Goal: Task Accomplishment & Management: Manage account settings

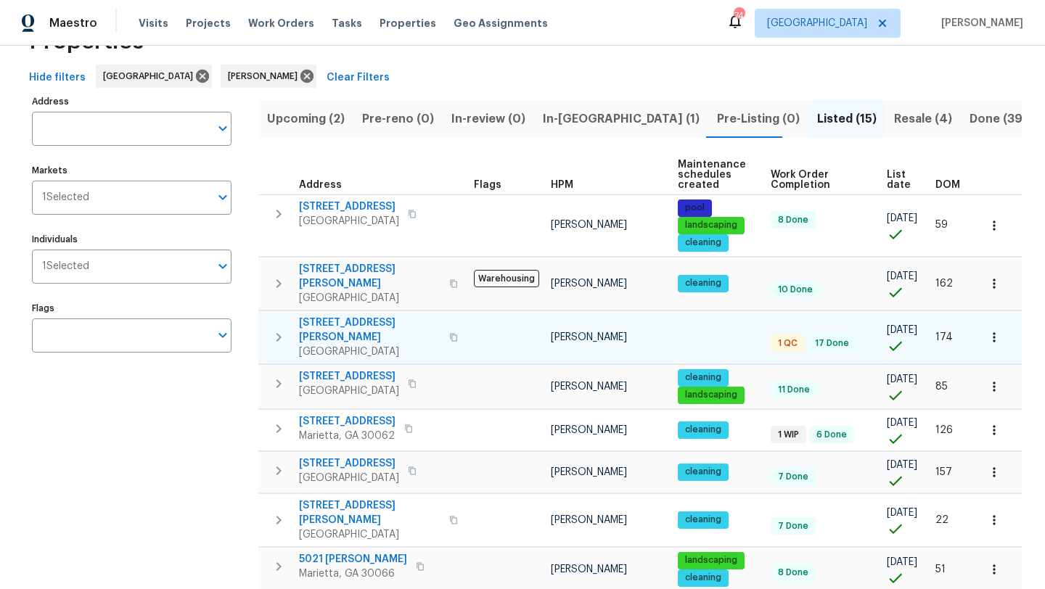
scroll to position [67, 0]
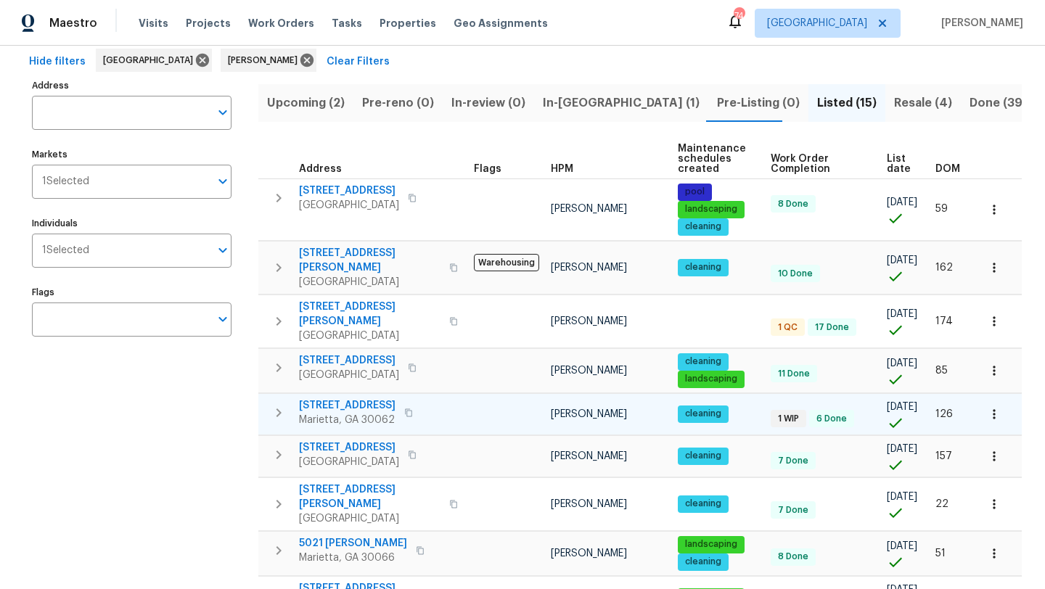
click at [380, 398] on span "[STREET_ADDRESS]" at bounding box center [347, 405] width 97 height 15
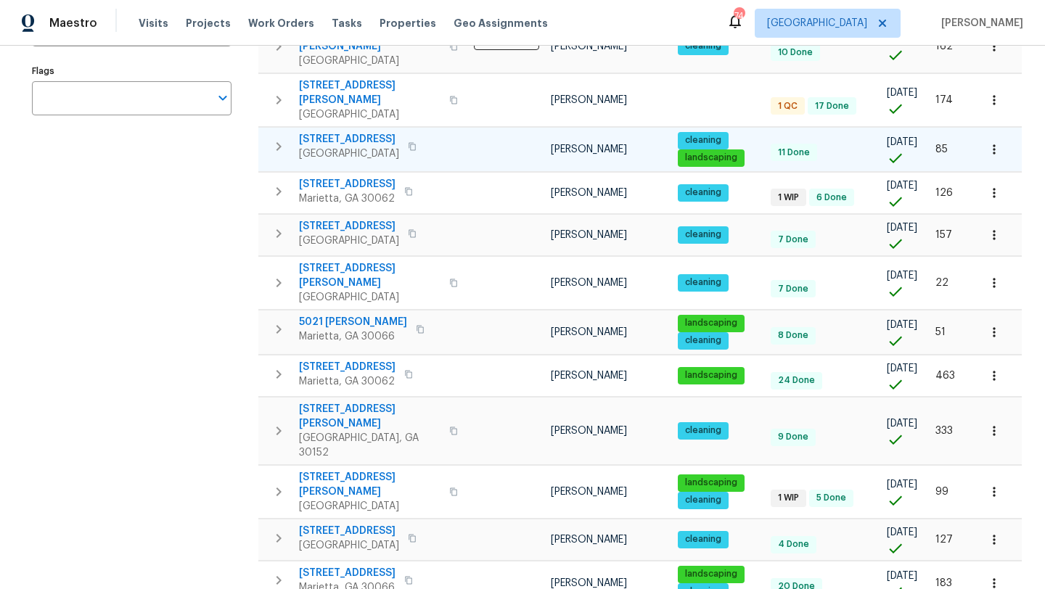
scroll to position [302, 0]
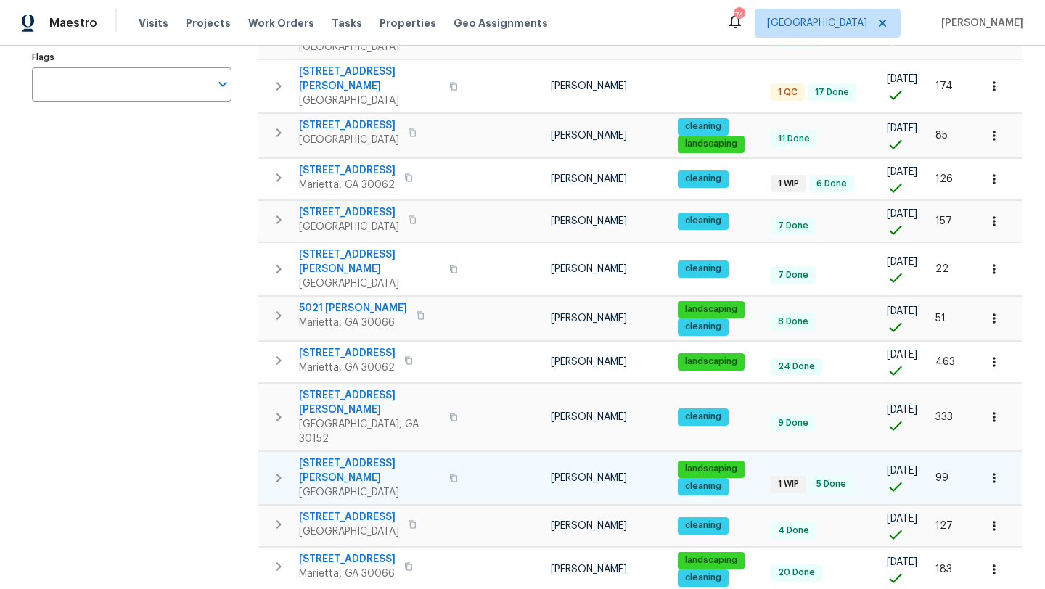
click at [351, 457] on span "[STREET_ADDRESS][PERSON_NAME]" at bounding box center [370, 471] width 142 height 29
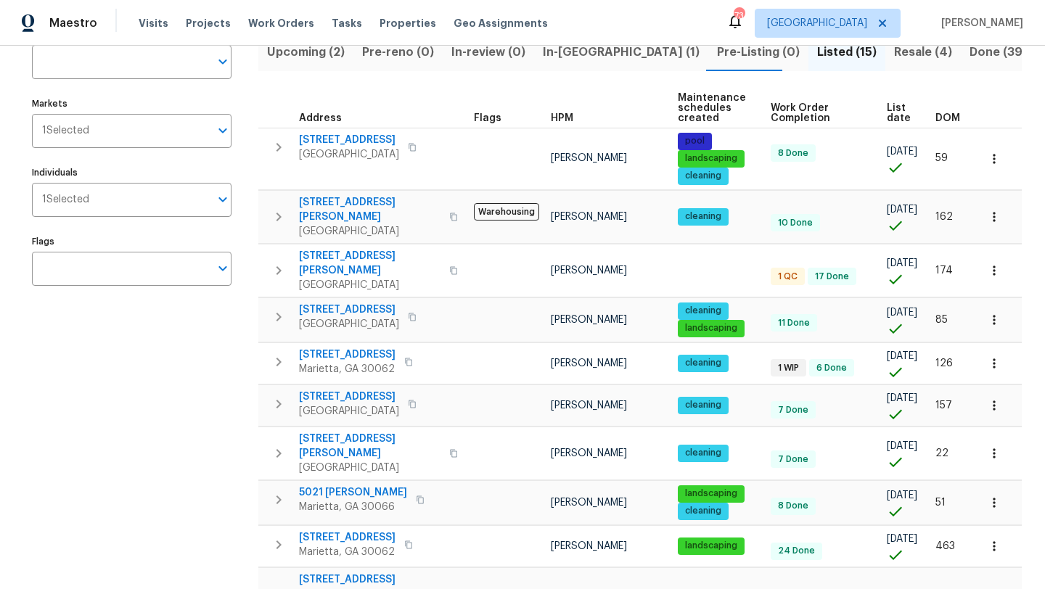
scroll to position [108, 0]
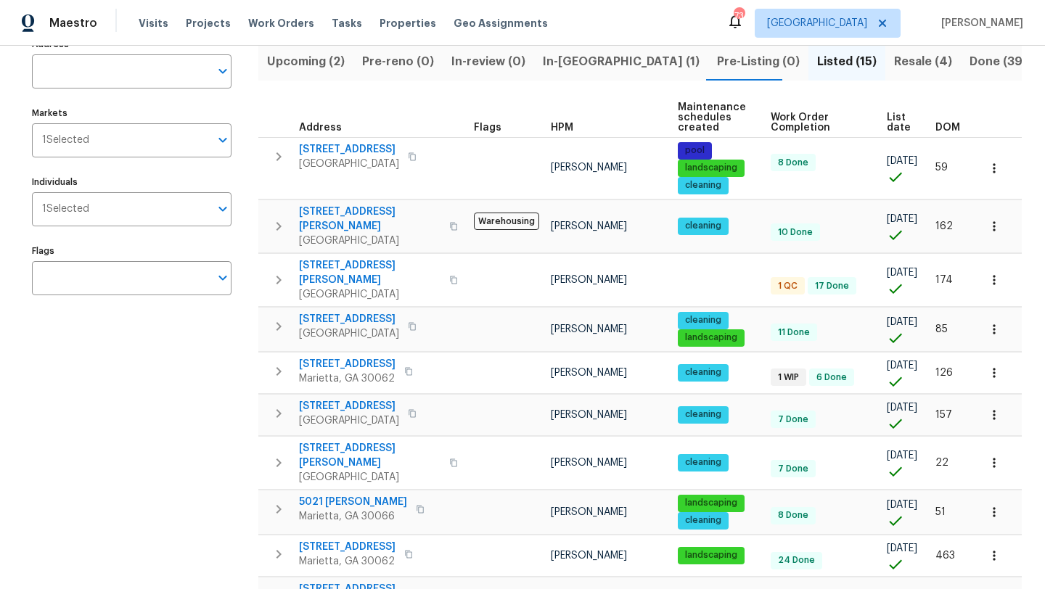
click at [886, 65] on button "Resale (4)" at bounding box center [923, 62] width 75 height 38
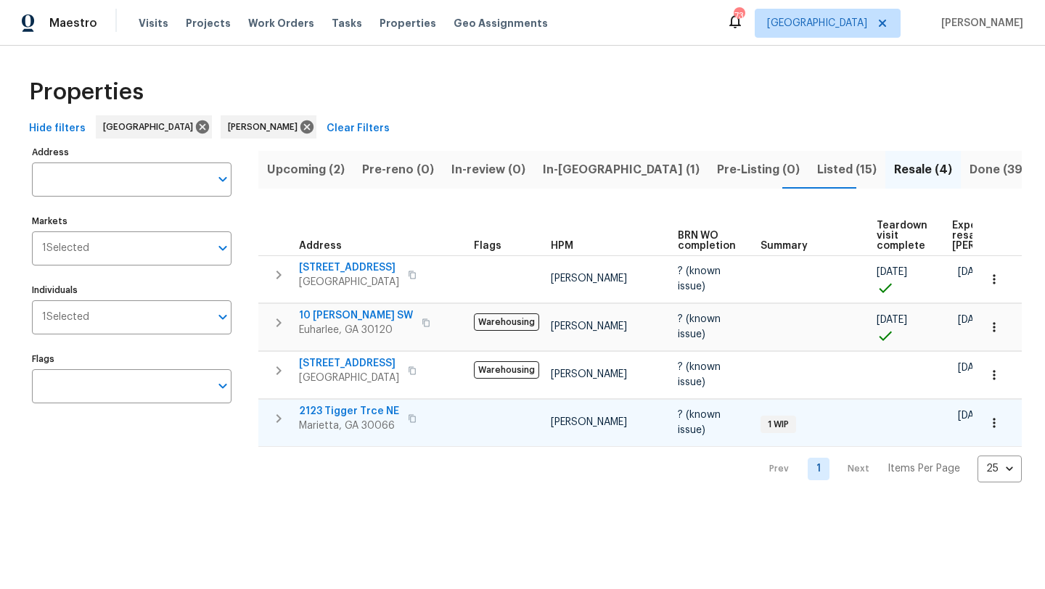
click at [359, 404] on span "2123 Tigger Trce NE" at bounding box center [349, 411] width 100 height 15
click at [308, 162] on span "Upcoming (2)" at bounding box center [306, 170] width 78 height 20
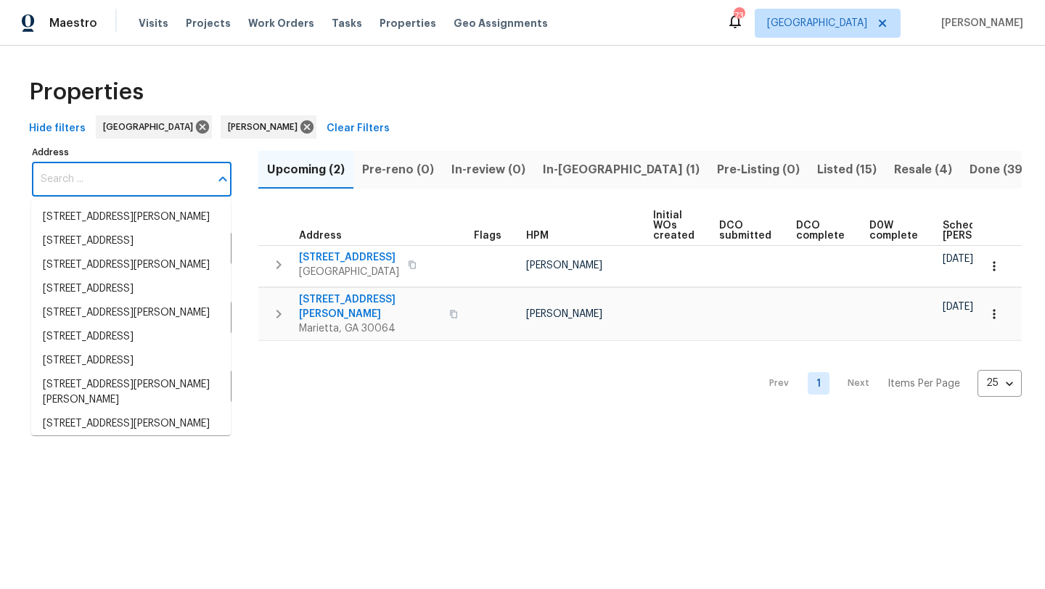
click at [132, 168] on input "Address" at bounding box center [121, 180] width 178 height 34
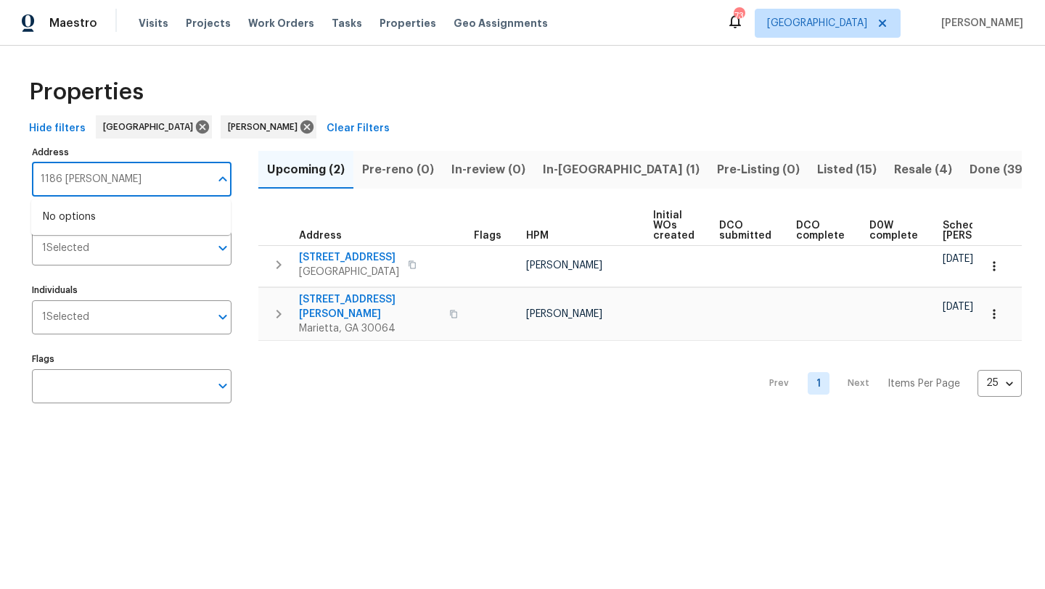
type input "1186 brooks"
click at [557, 165] on span "In-reno (1)" at bounding box center [621, 170] width 157 height 20
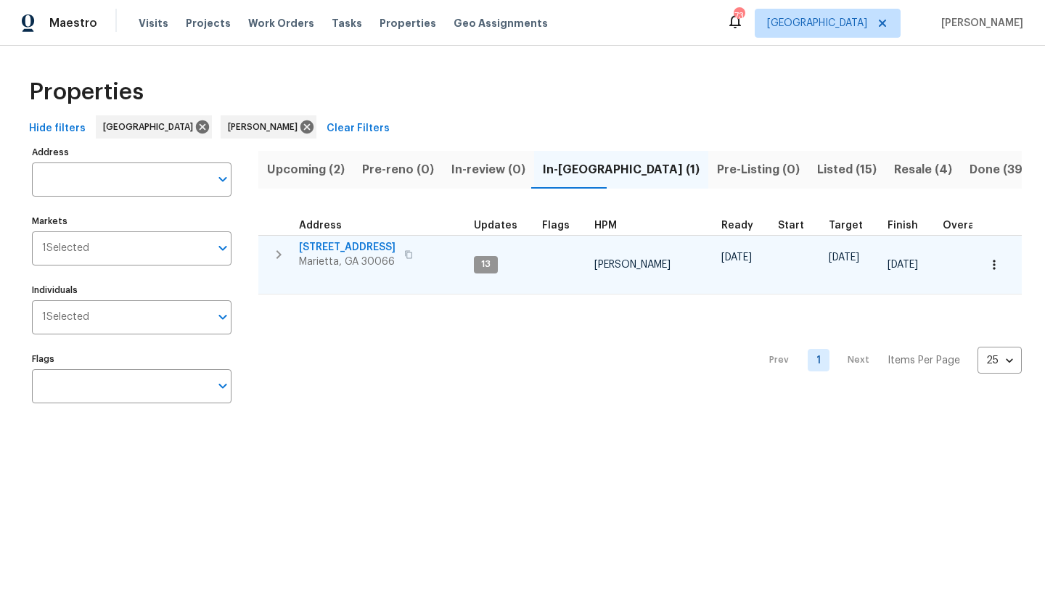
click at [372, 248] on span "692 Suholden Cir" at bounding box center [347, 247] width 97 height 15
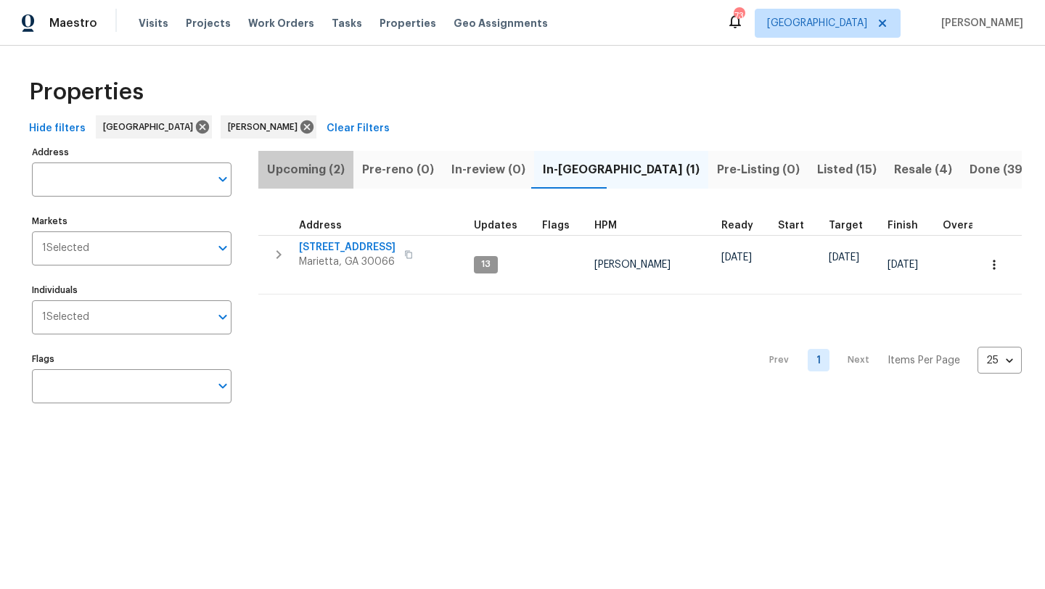
click at [294, 174] on span "Upcoming (2)" at bounding box center [306, 170] width 78 height 20
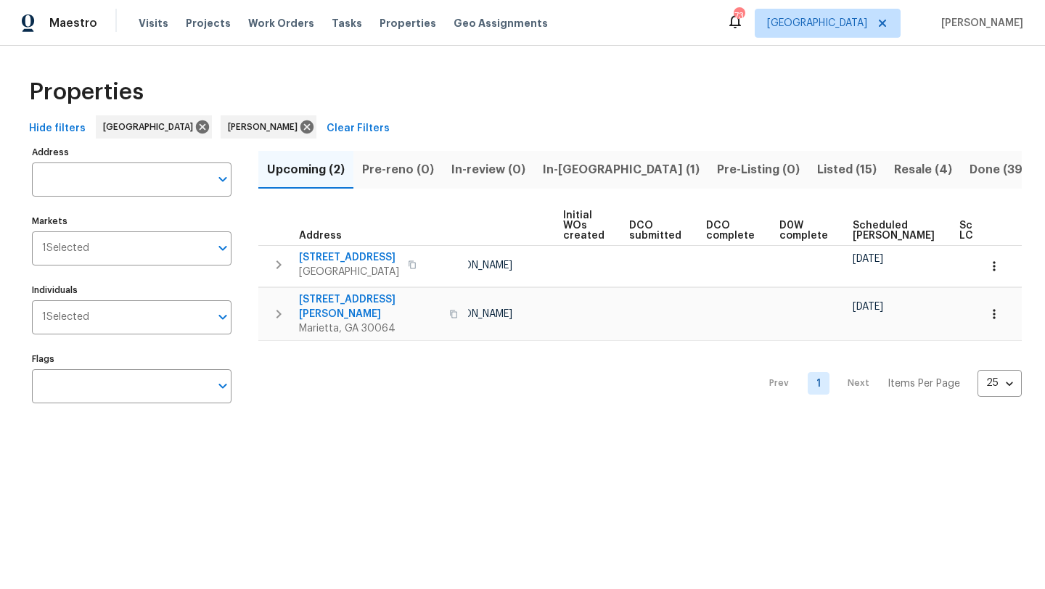
scroll to position [0, 160]
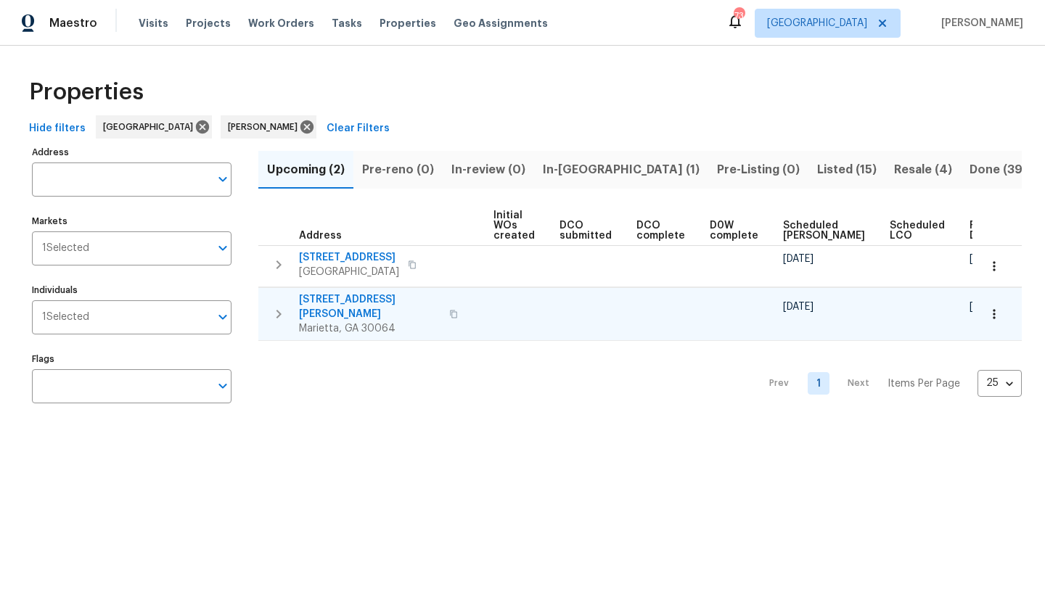
click at [376, 301] on span "3526 W Hampton Dr NW" at bounding box center [370, 307] width 142 height 29
click at [995, 307] on icon "button" at bounding box center [994, 314] width 15 height 15
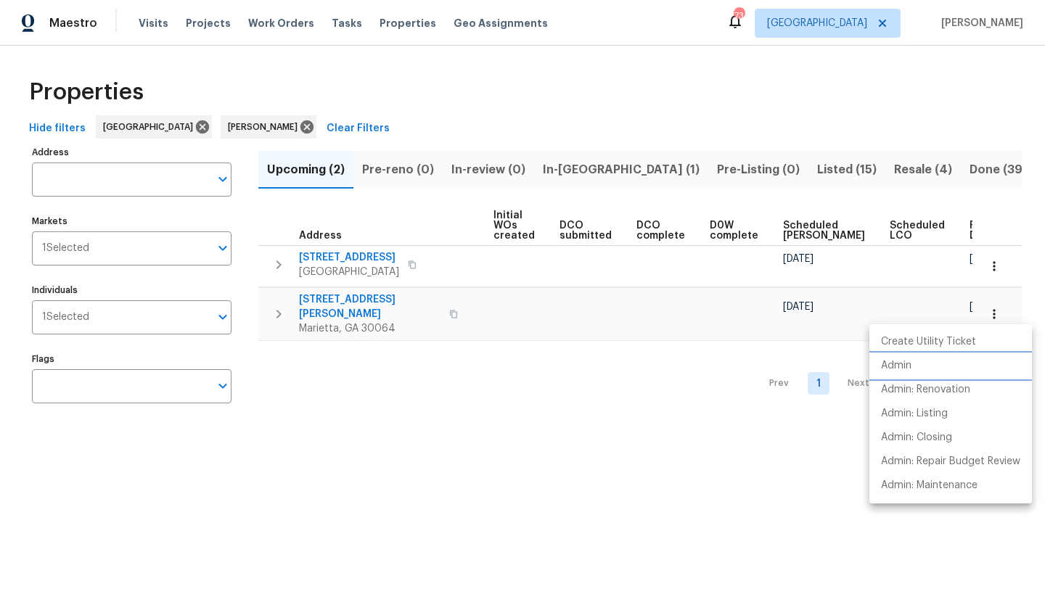
click at [928, 367] on li "Admin" at bounding box center [951, 366] width 163 height 24
click at [566, 173] on div at bounding box center [522, 294] width 1045 height 589
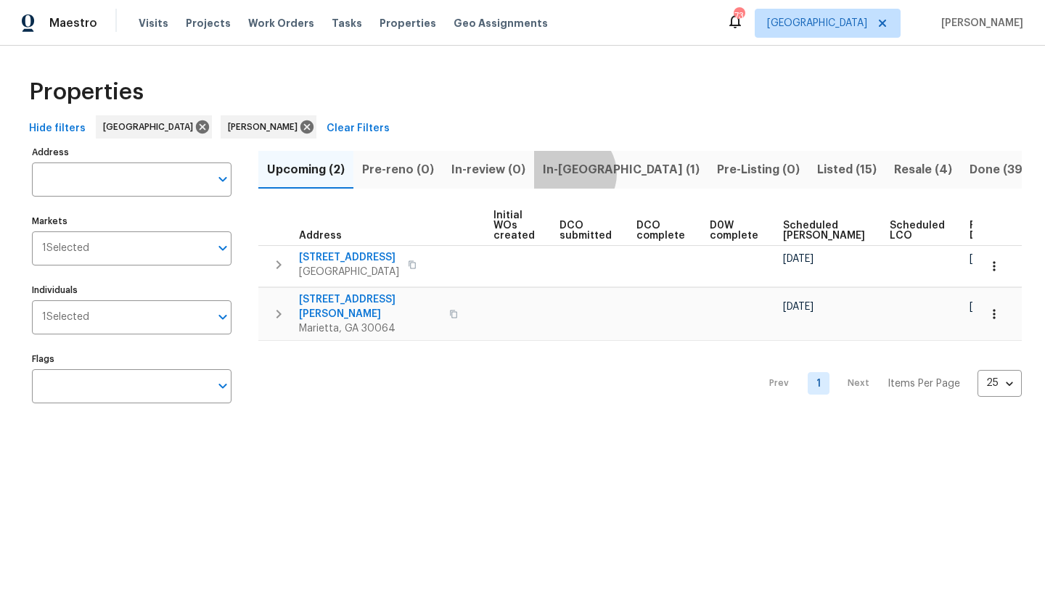
click at [566, 173] on span "In-reno (1)" at bounding box center [621, 170] width 157 height 20
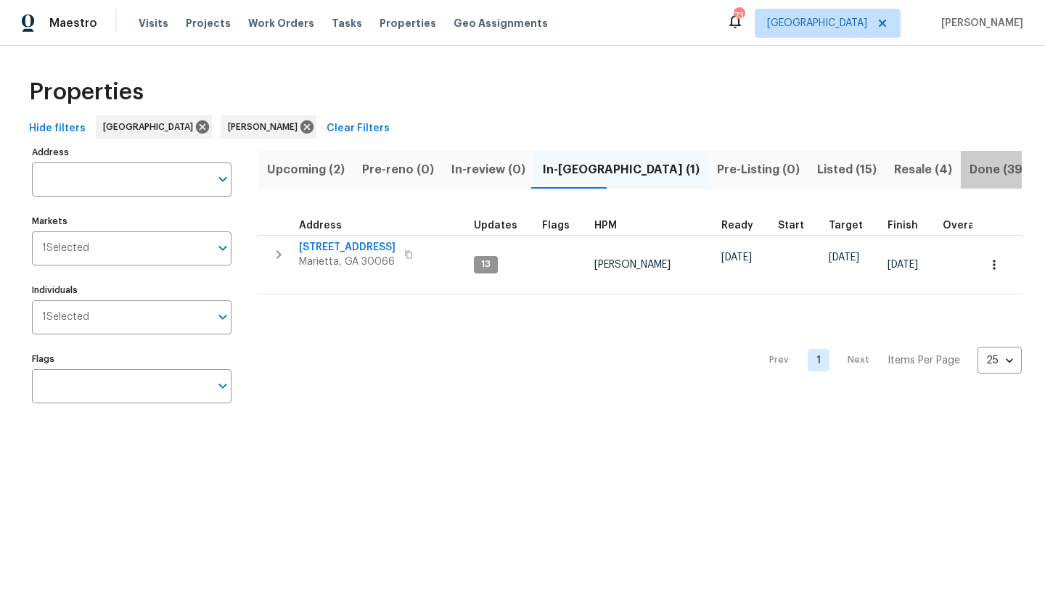
click at [970, 172] on span "Done (39)" at bounding box center [998, 170] width 57 height 20
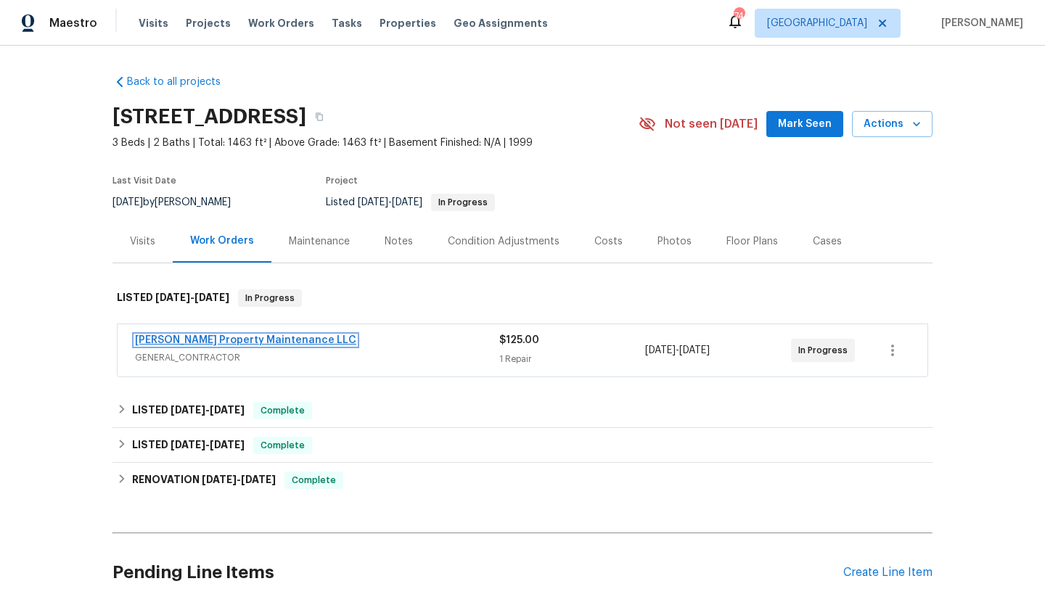
click at [259, 344] on link "Glen Property Maintenance LLC" at bounding box center [245, 340] width 221 height 10
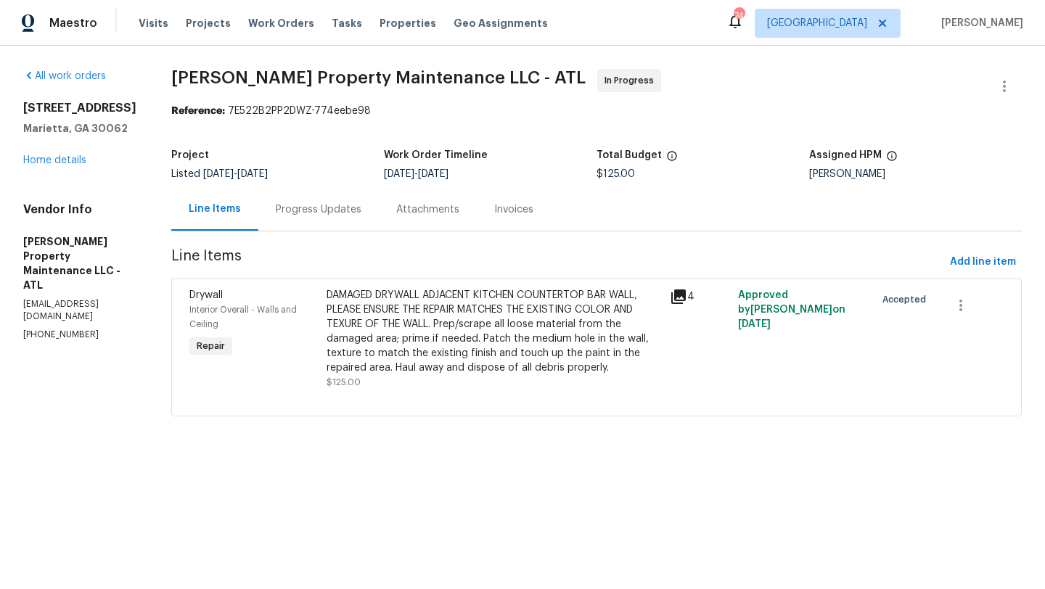
click at [216, 302] on div "Drywall" at bounding box center [253, 295] width 128 height 15
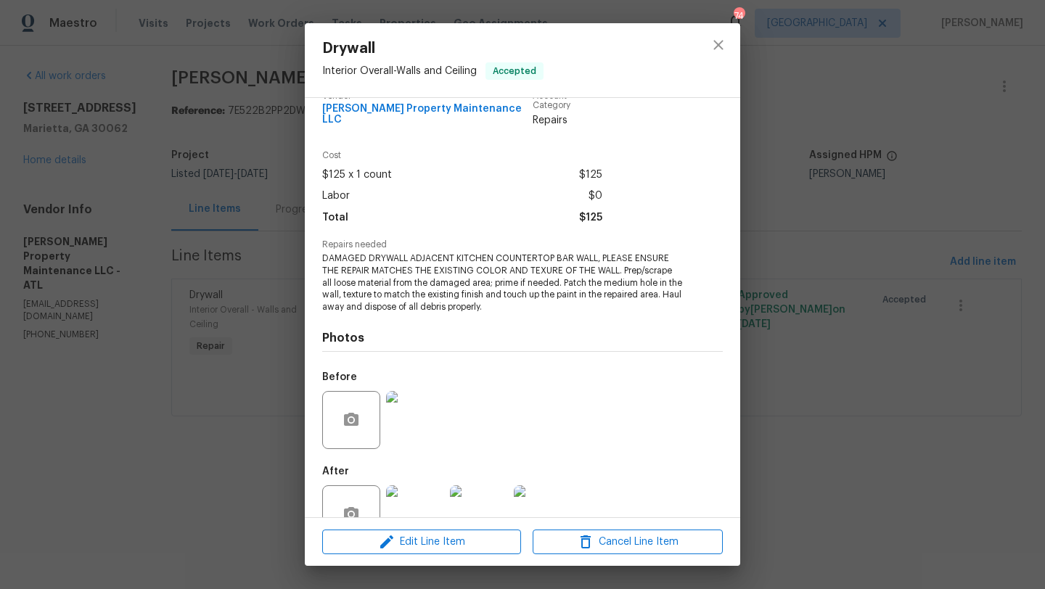
scroll to position [23, 0]
click at [724, 44] on icon "close" at bounding box center [718, 44] width 17 height 17
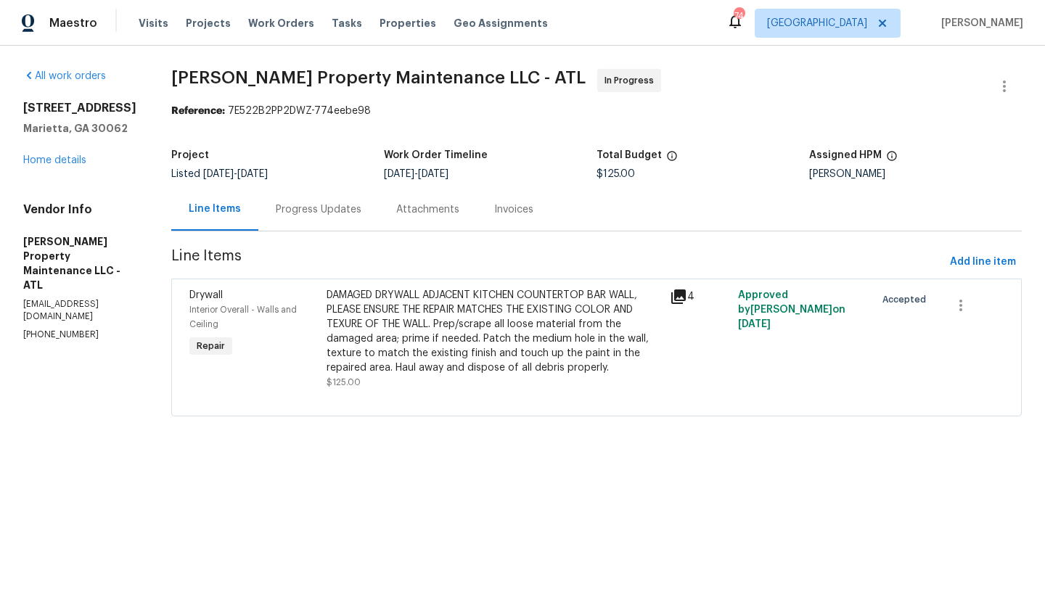
click at [75, 168] on div "2252 Carefree Cir # 3 Marietta, GA 30062 Home details" at bounding box center [79, 134] width 113 height 67
click at [75, 165] on link "Home details" at bounding box center [54, 160] width 63 height 10
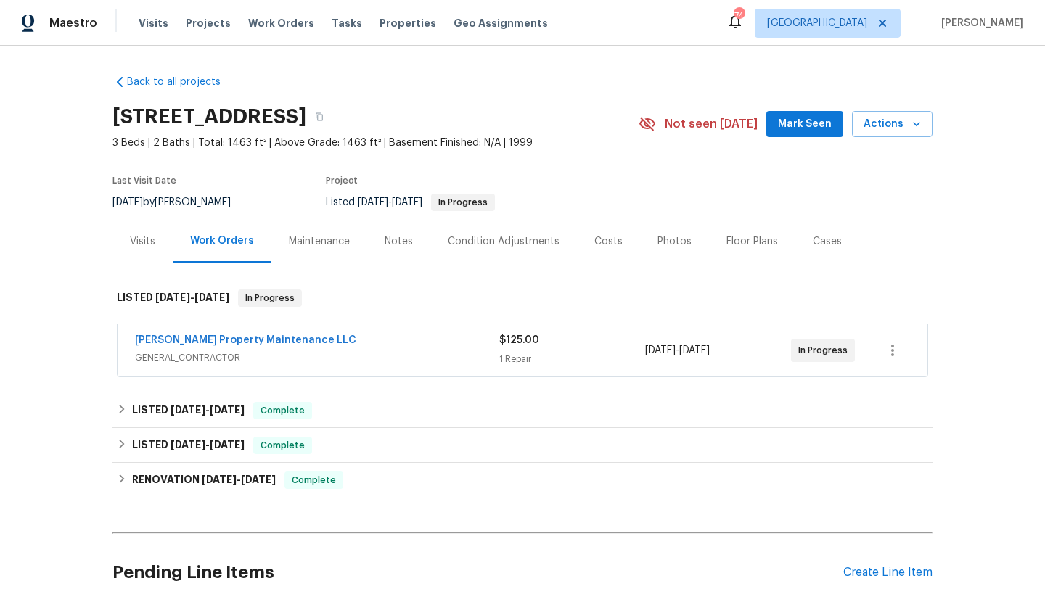
click at [832, 125] on span "Mark Seen" at bounding box center [805, 124] width 54 height 18
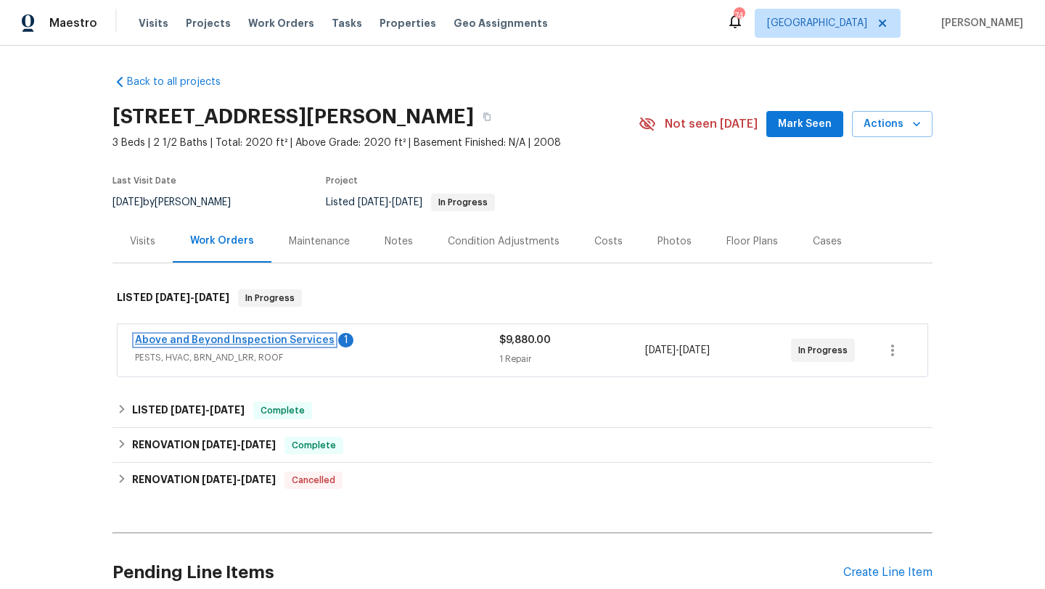
click at [312, 344] on link "Above and Beyond Inspection Services" at bounding box center [235, 340] width 200 height 10
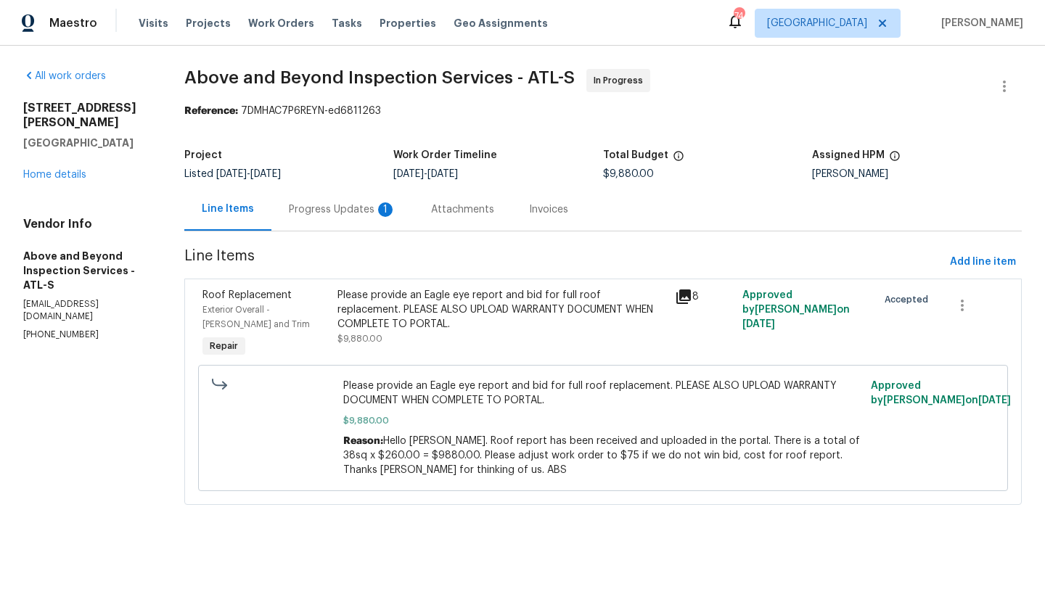
click at [385, 217] on div "Progress Updates 1" at bounding box center [342, 209] width 142 height 43
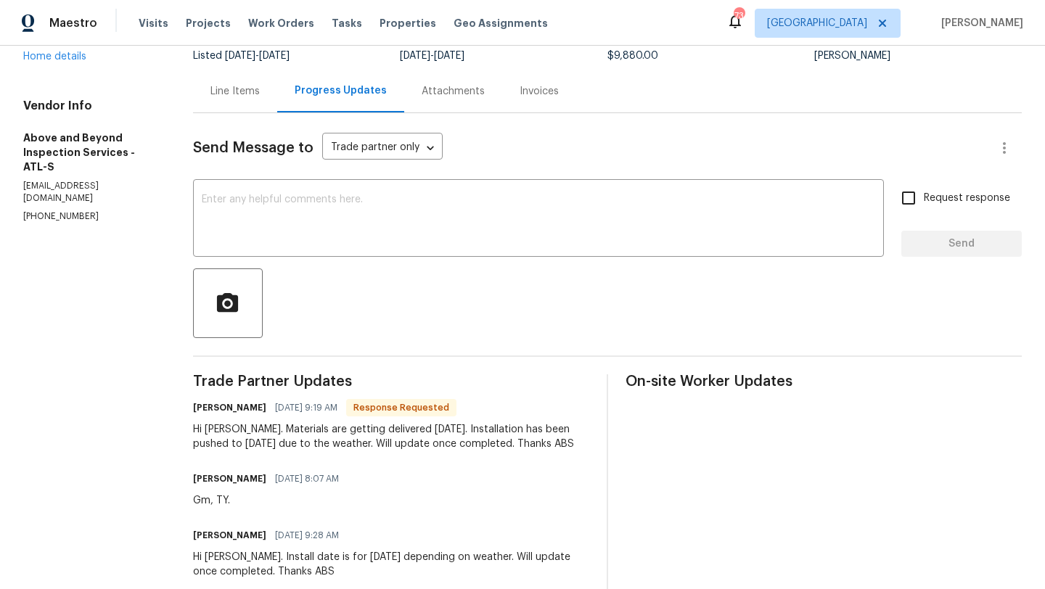
scroll to position [119, 0]
click at [343, 226] on textarea at bounding box center [539, 219] width 674 height 51
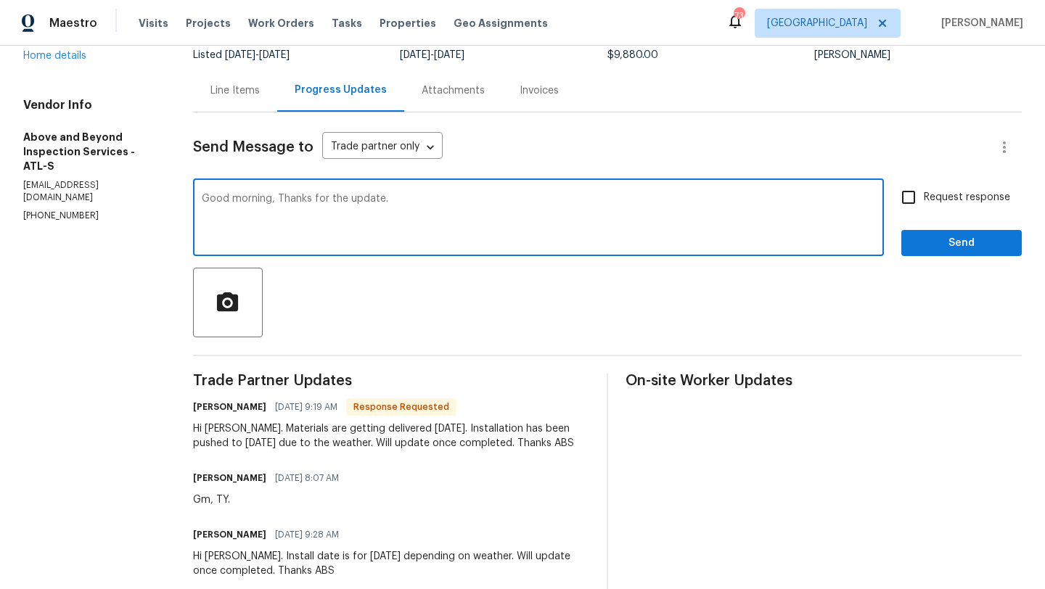
type textarea "Good morning, Thanks for the update."
click at [907, 195] on input "Request response" at bounding box center [908, 197] width 30 height 30
checkbox input "true"
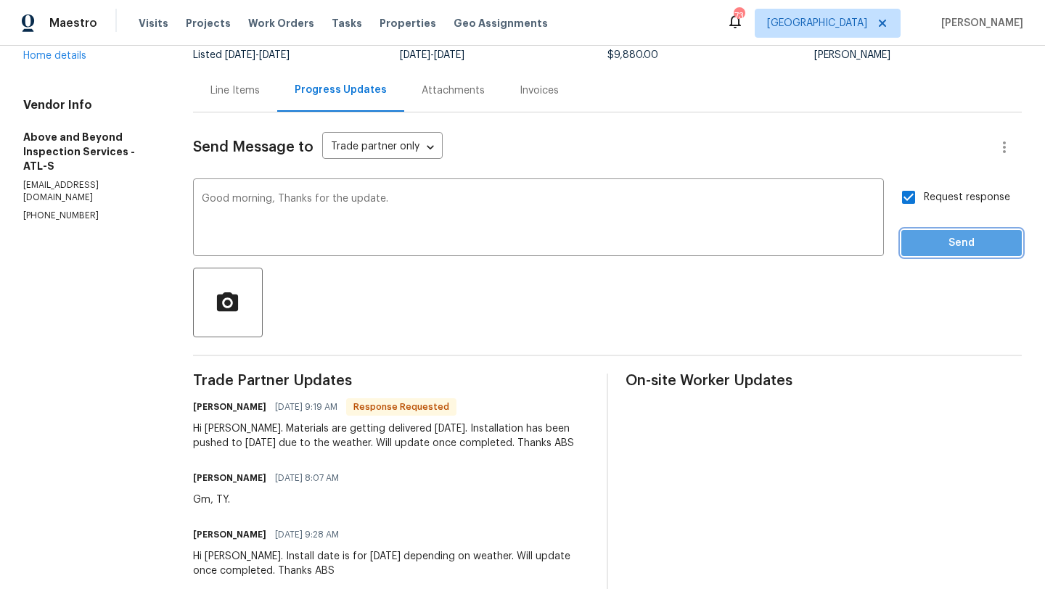
click at [936, 248] on span "Send" at bounding box center [961, 243] width 97 height 18
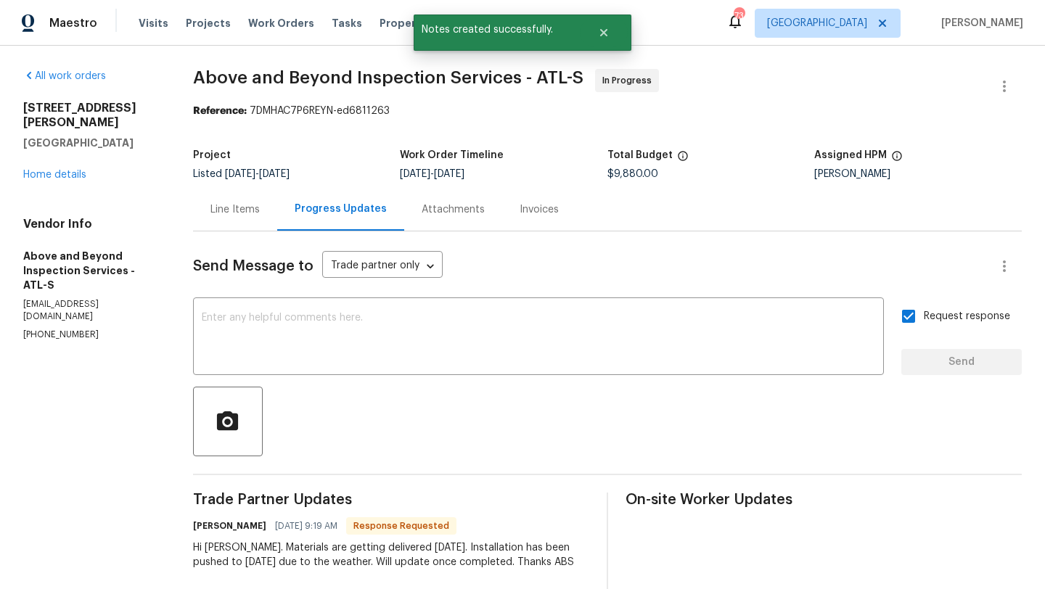
click at [258, 210] on div "Line Items" at bounding box center [234, 210] width 49 height 15
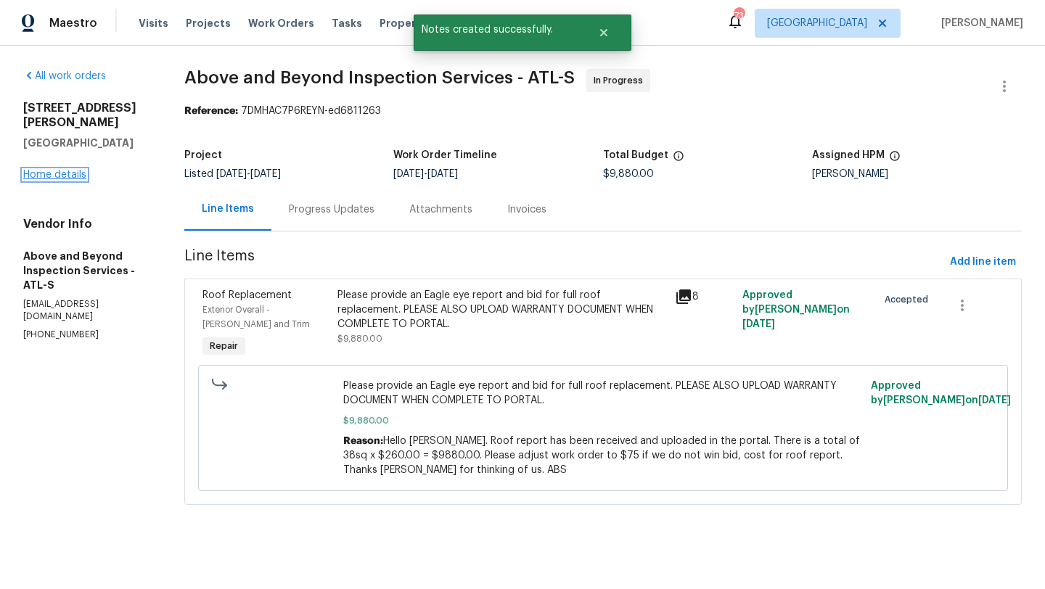
click at [68, 170] on link "Home details" at bounding box center [54, 175] width 63 height 10
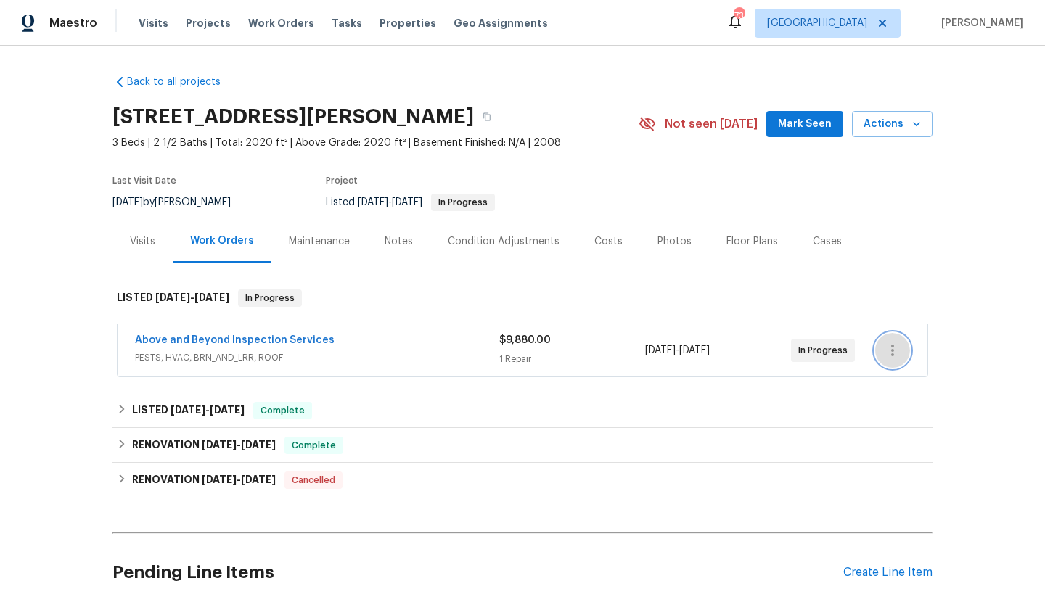
click at [899, 348] on icon "button" at bounding box center [892, 350] width 17 height 17
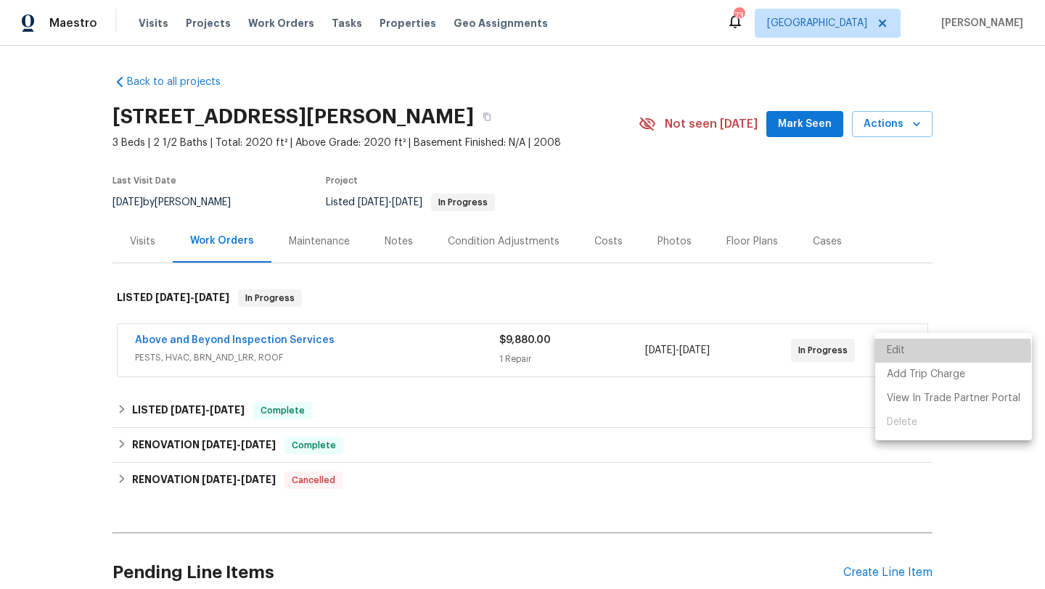
click at [901, 352] on li "Edit" at bounding box center [953, 351] width 157 height 24
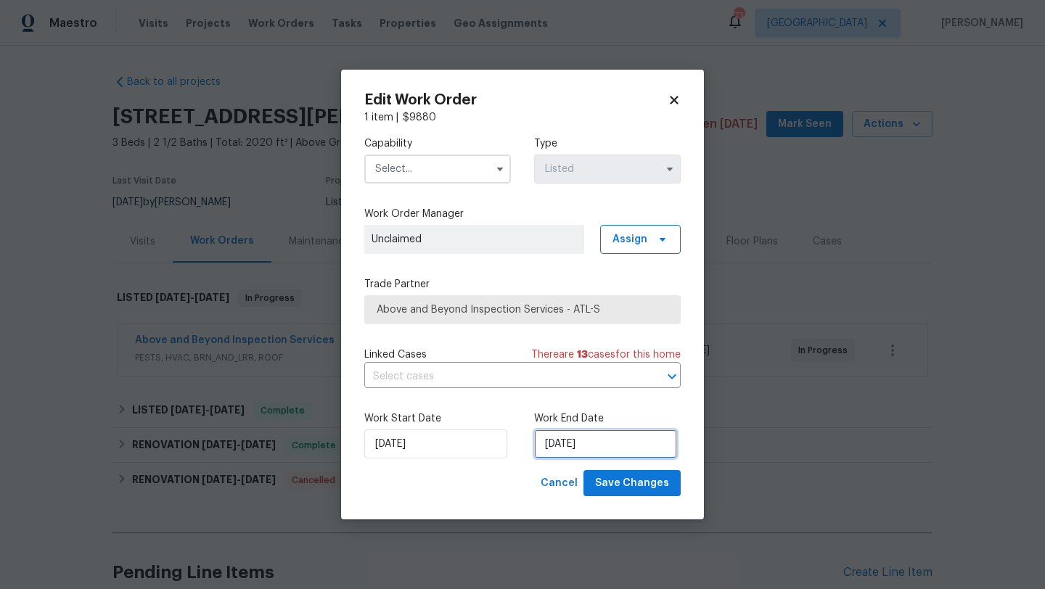
click at [564, 450] on input "8/7/2025" at bounding box center [605, 444] width 143 height 29
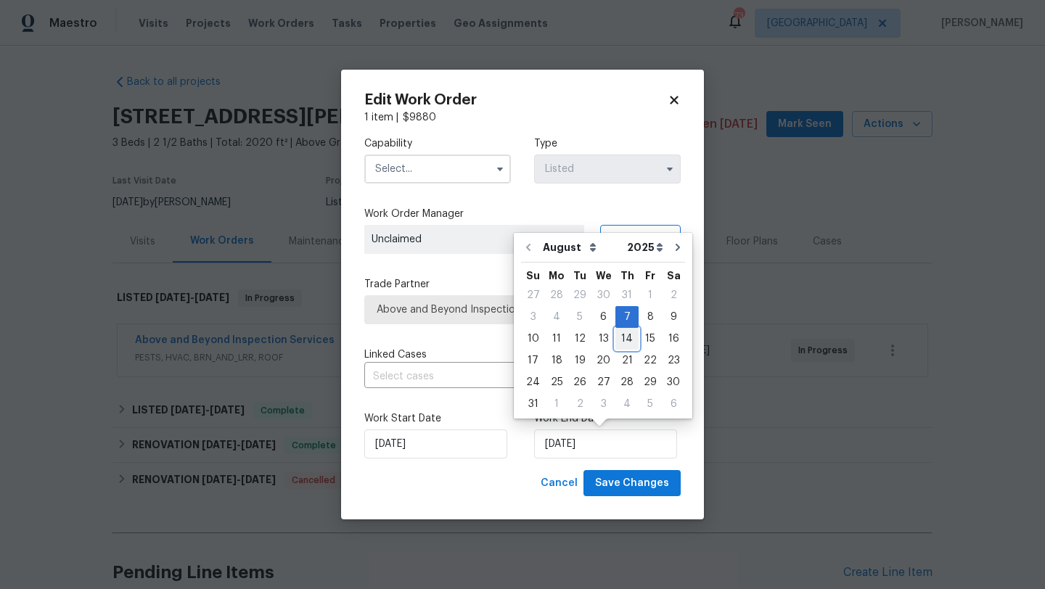
click at [619, 343] on div "14" at bounding box center [627, 339] width 23 height 20
type input "8/14/2025"
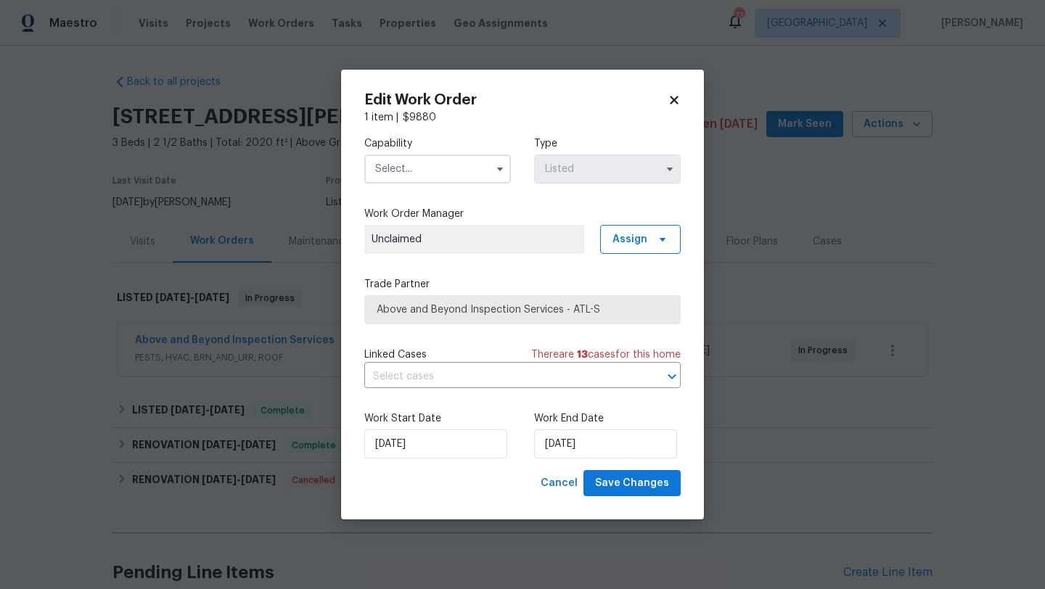
click at [433, 173] on input "text" at bounding box center [437, 169] width 147 height 29
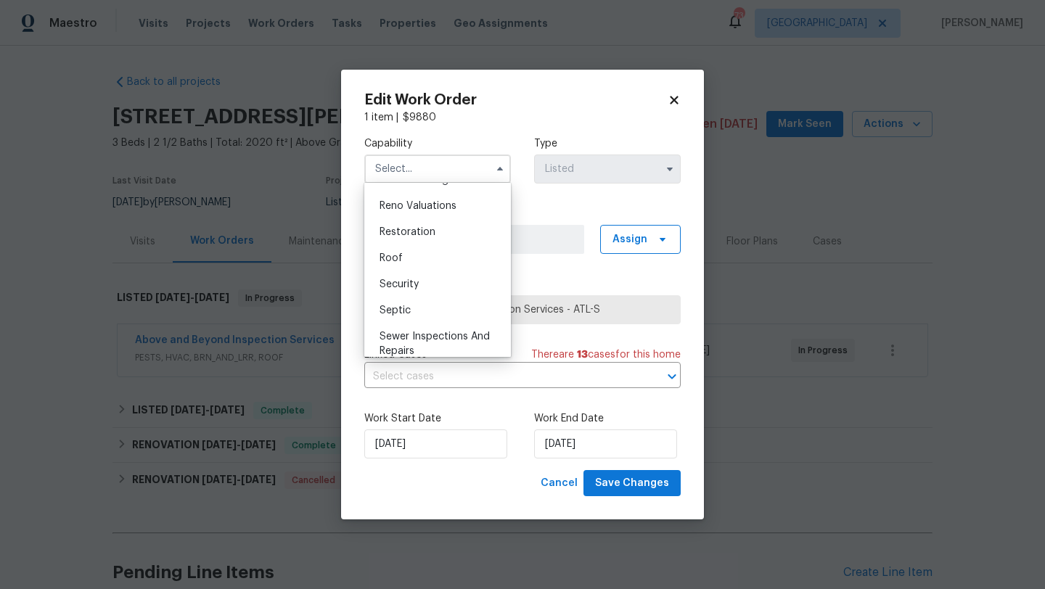
scroll to position [1425, 0]
click at [408, 248] on div "Roof" at bounding box center [437, 255] width 139 height 26
type input "Roof"
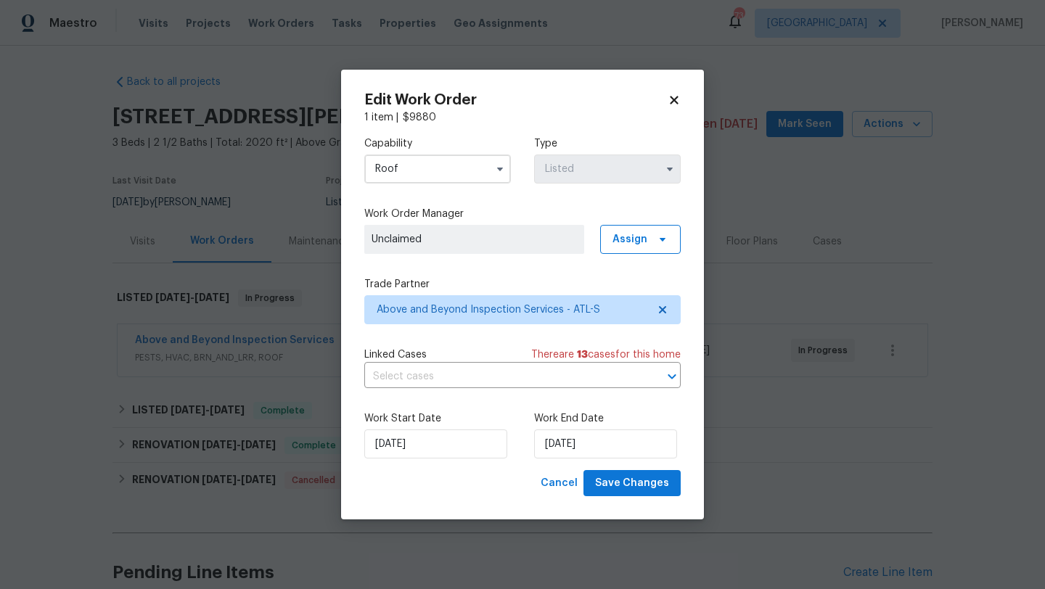
click at [551, 244] on span "Unclaimed" at bounding box center [474, 239] width 205 height 15
click at [620, 242] on span "Assign" at bounding box center [630, 239] width 35 height 15
click at [631, 327] on div "Assign to HPM" at bounding box center [645, 321] width 68 height 15
click at [531, 280] on label "Trade Partner" at bounding box center [522, 284] width 316 height 15
click at [630, 481] on span "Save Changes" at bounding box center [632, 484] width 74 height 18
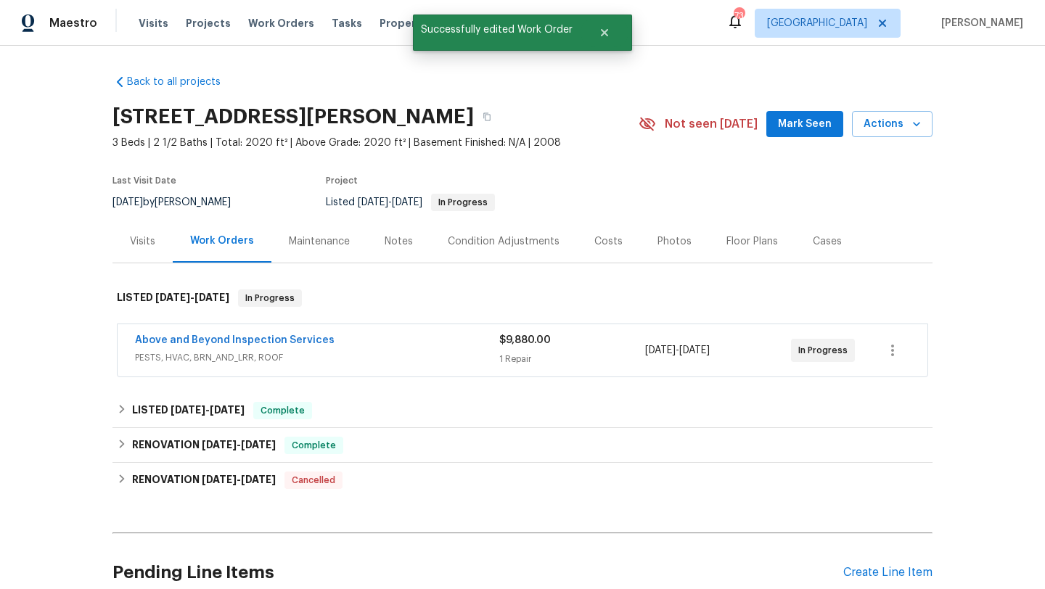
click at [816, 131] on span "Mark Seen" at bounding box center [805, 124] width 54 height 18
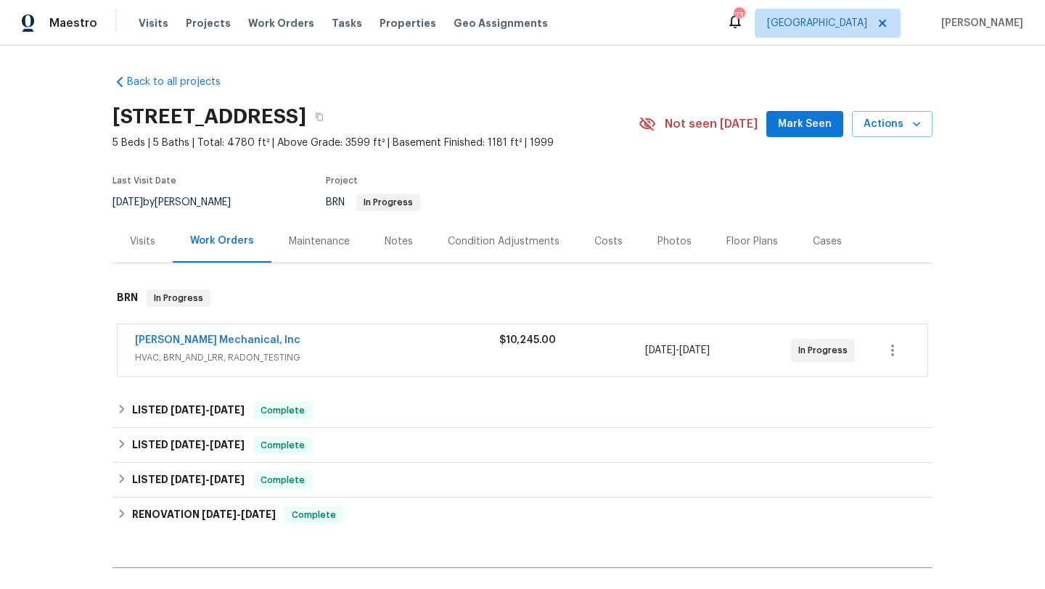
click at [807, 123] on span "Mark Seen" at bounding box center [805, 124] width 54 height 18
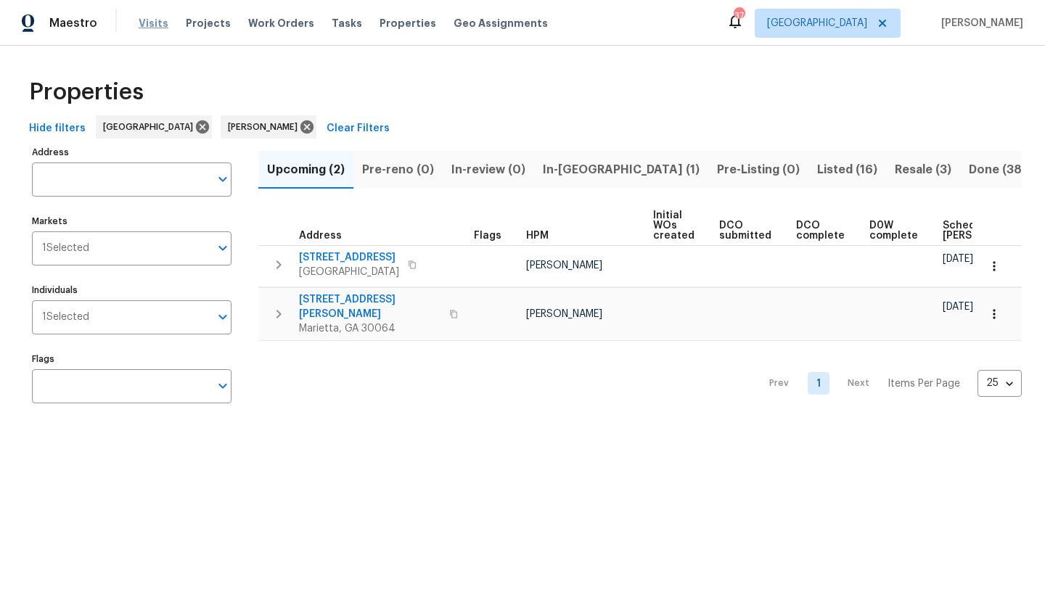
click at [155, 25] on span "Visits" at bounding box center [154, 23] width 30 height 15
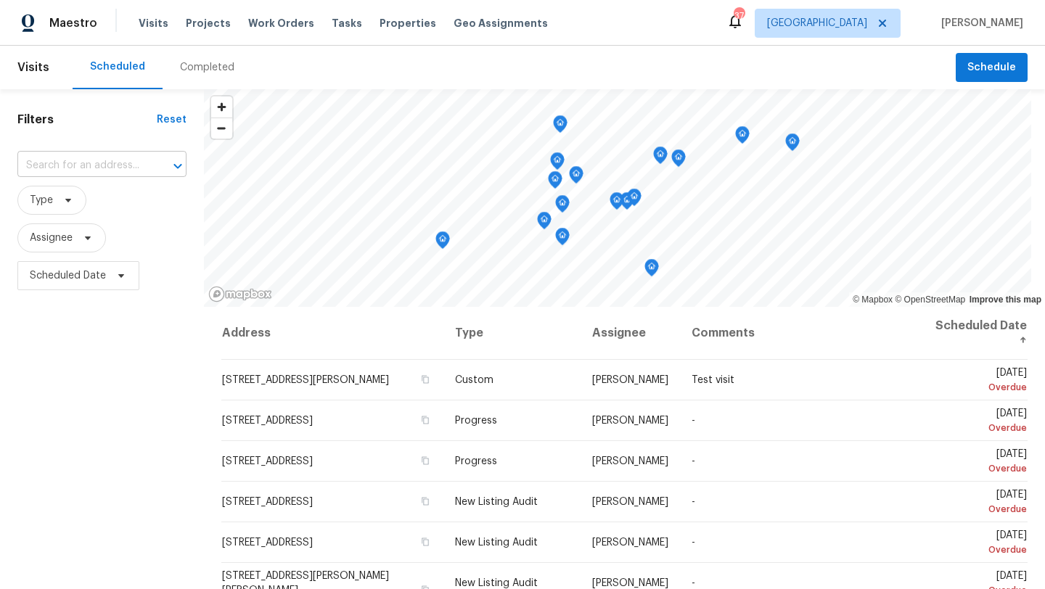
click at [65, 168] on input "text" at bounding box center [81, 166] width 128 height 23
type input "1186"
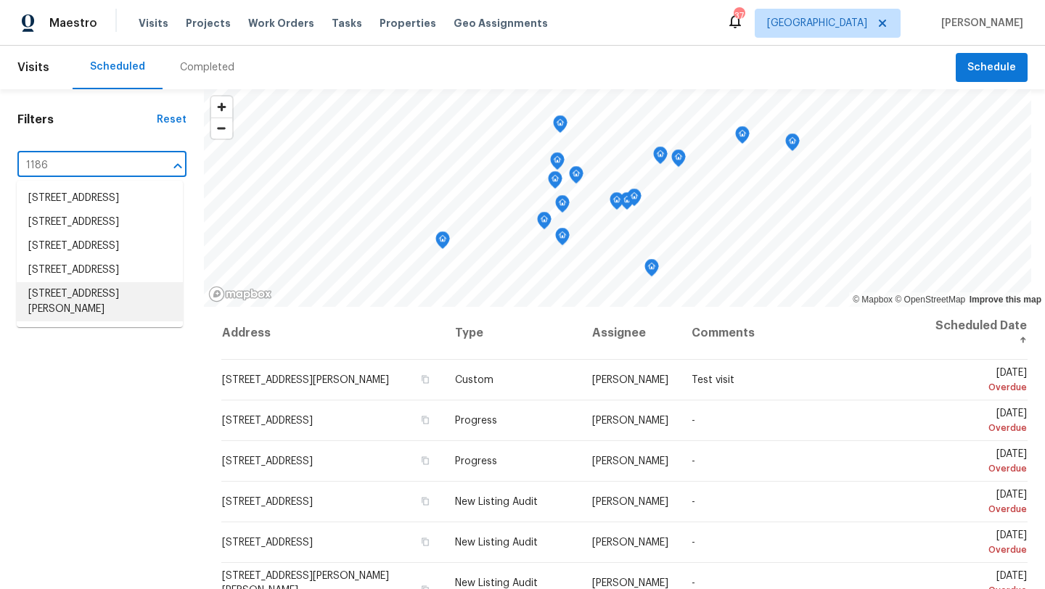
click at [81, 322] on li "1186 Brooks Rackley Rd, Dallas, GA 30157" at bounding box center [100, 301] width 166 height 39
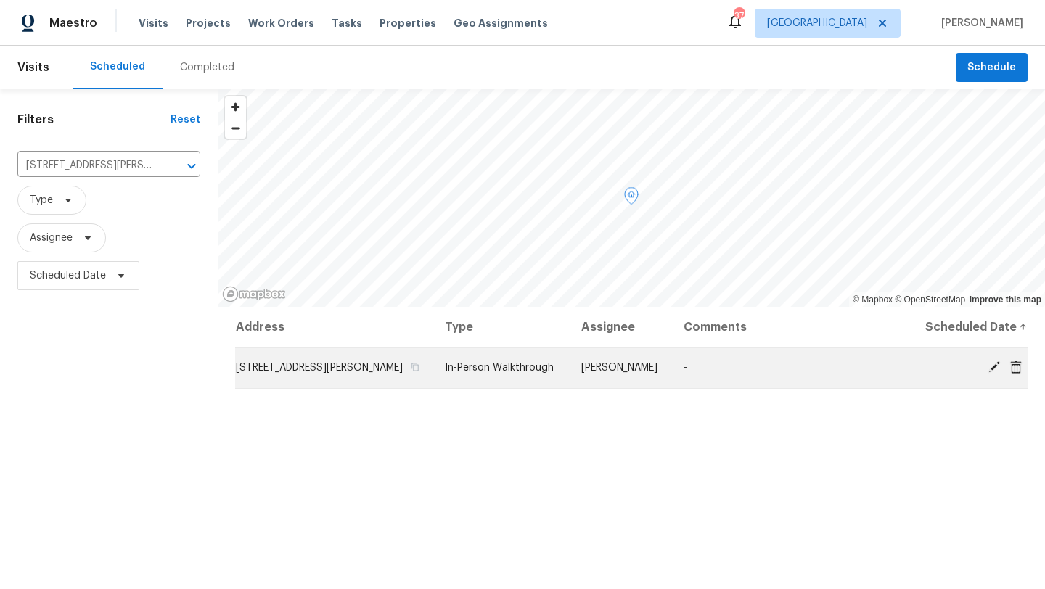
click at [992, 366] on icon at bounding box center [995, 367] width 12 height 12
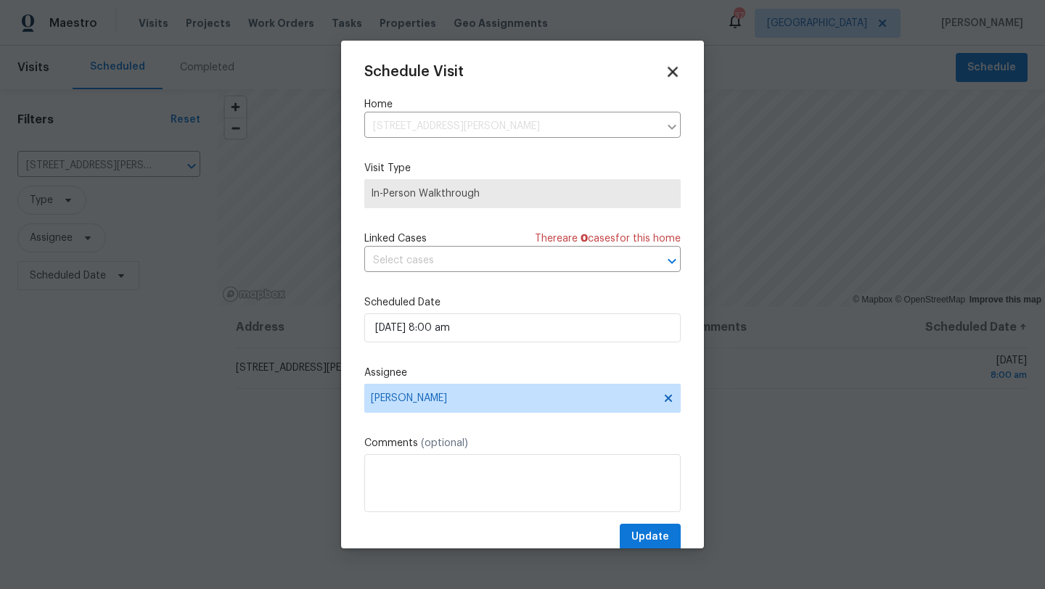
click at [672, 77] on icon at bounding box center [672, 71] width 17 height 17
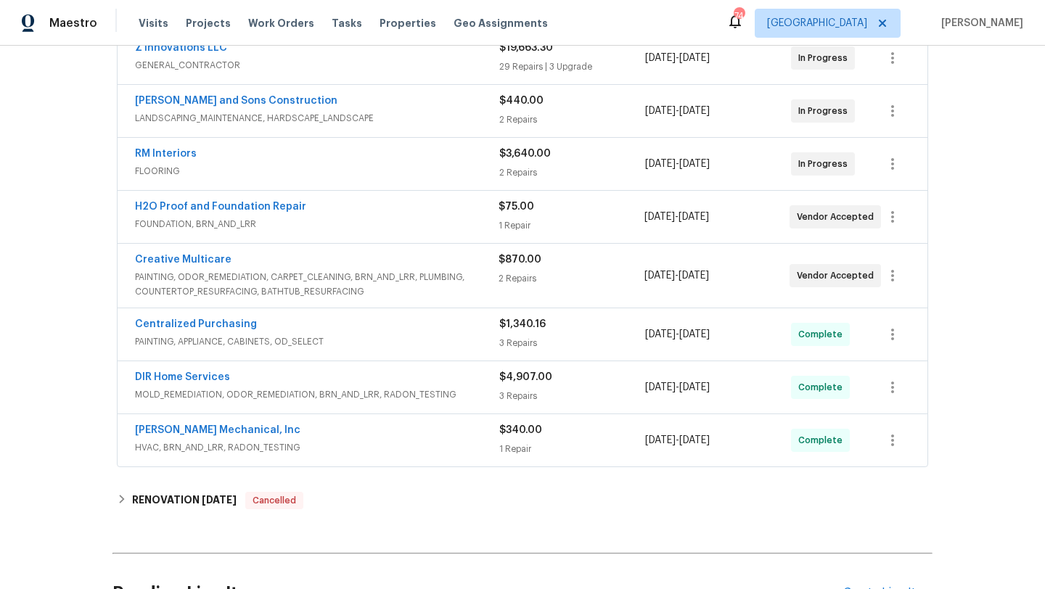
scroll to position [289, 0]
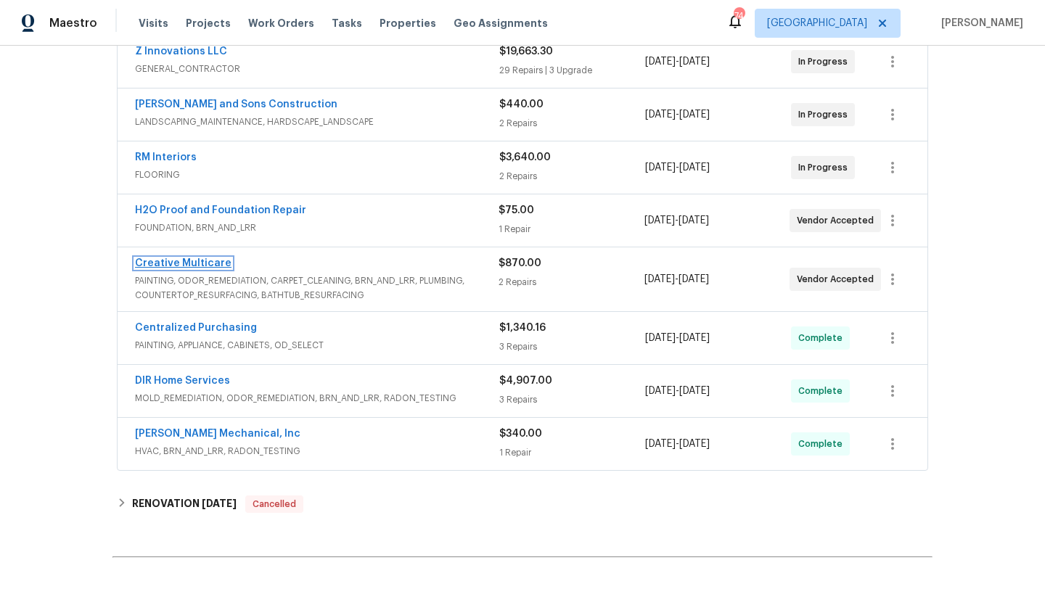
click at [211, 263] on link "Creative Multicare" at bounding box center [183, 263] width 97 height 10
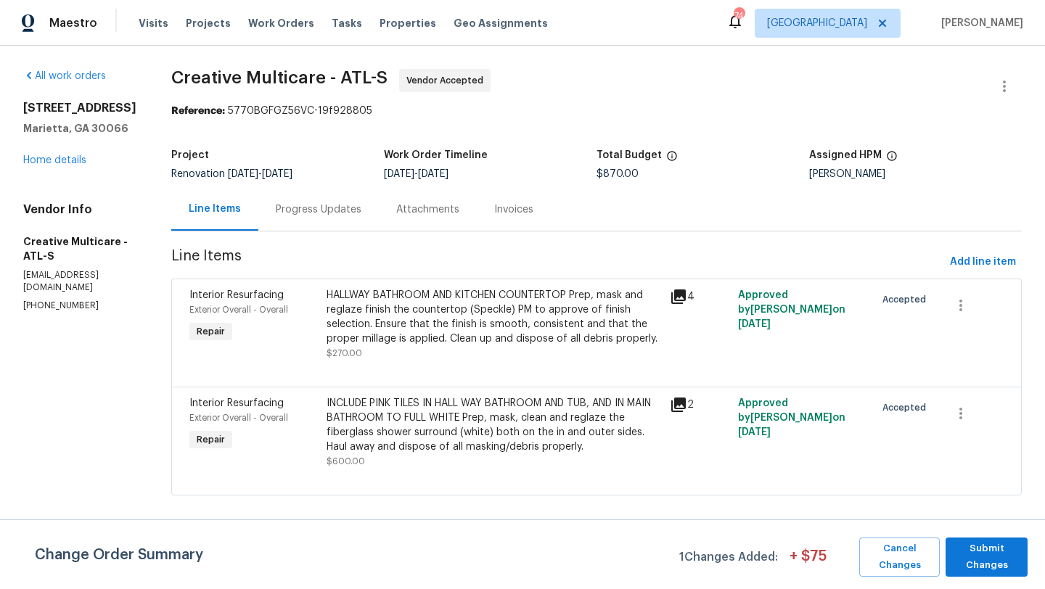
click at [361, 212] on div "Progress Updates" at bounding box center [319, 210] width 86 height 15
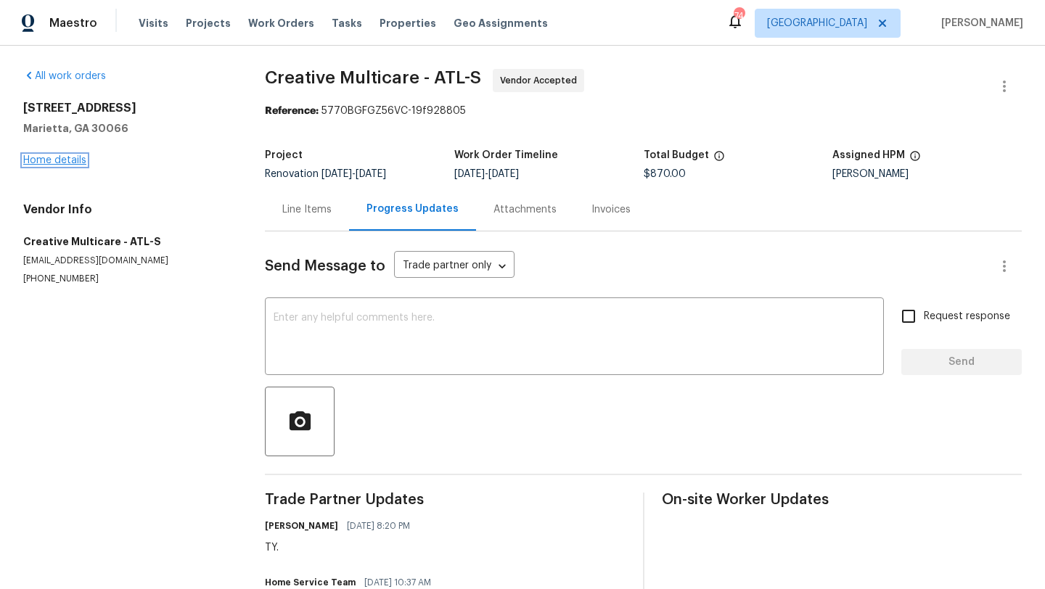
click at [75, 160] on link "Home details" at bounding box center [54, 160] width 63 height 10
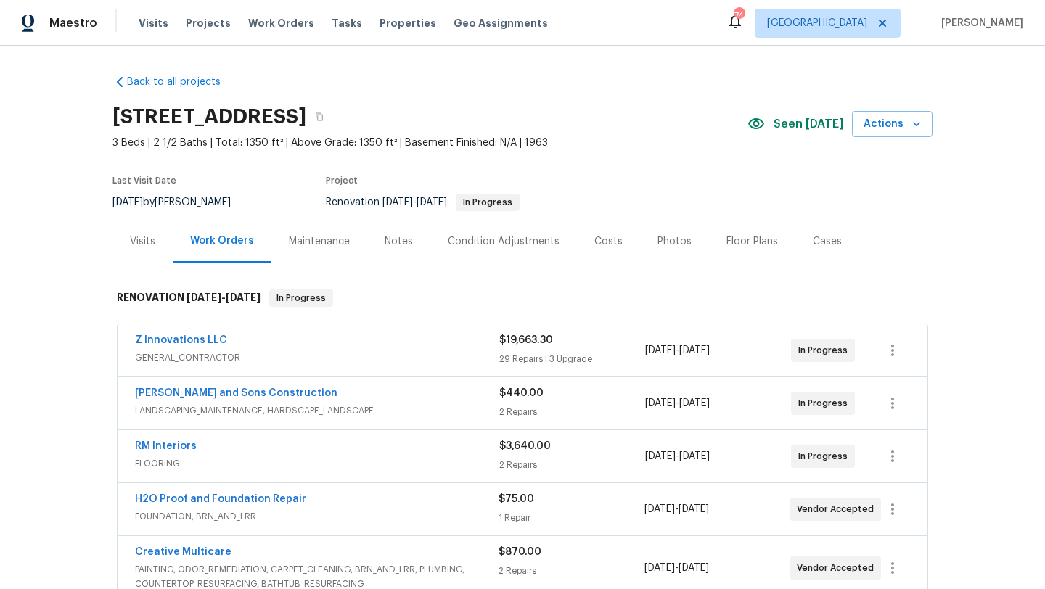
click at [393, 245] on div "Notes" at bounding box center [399, 241] width 28 height 15
